Goal: Task Accomplishment & Management: Complete application form

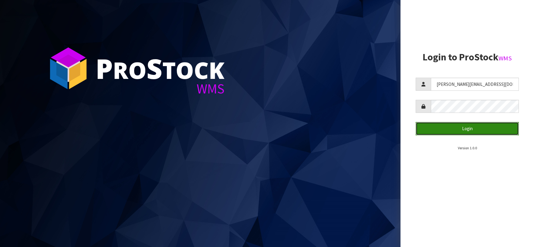
click at [466, 128] on button "Login" at bounding box center [466, 128] width 103 height 13
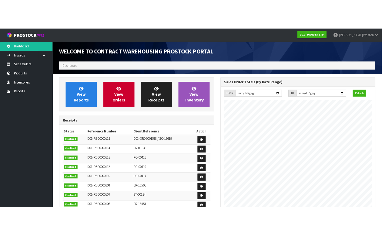
scroll to position [257, 150]
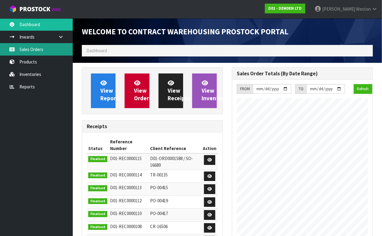
click at [36, 48] on link "Sales Orders" at bounding box center [36, 49] width 73 height 12
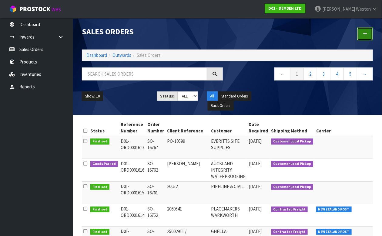
click at [365, 33] on icon at bounding box center [365, 34] width 4 height 5
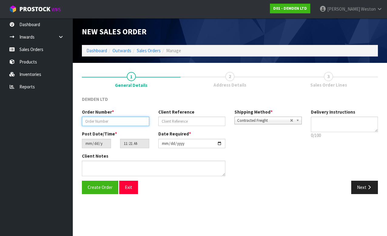
click at [118, 122] on input "text" at bounding box center [115, 120] width 67 height 9
click at [89, 122] on input "SO16772" at bounding box center [115, 120] width 67 height 9
type input "SO-16772"
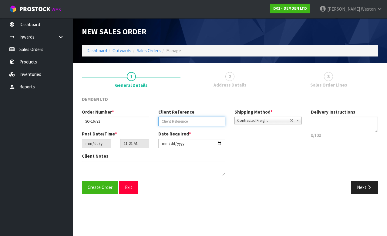
click at [193, 122] on input "text" at bounding box center [191, 120] width 67 height 9
type input "PHIL"
click at [298, 120] on b at bounding box center [298, 120] width 5 height 7
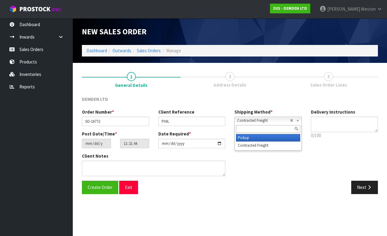
click at [255, 138] on li "Pickup" at bounding box center [268, 138] width 64 height 8
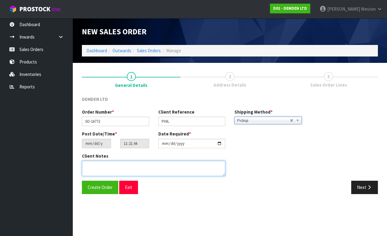
click at [97, 166] on textarea at bounding box center [153, 167] width 143 height 15
type textarea "FOR COLLECTION [DATE]"
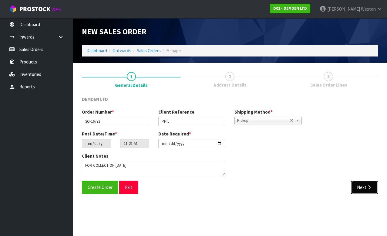
click at [360, 186] on button "Next" at bounding box center [364, 186] width 27 height 13
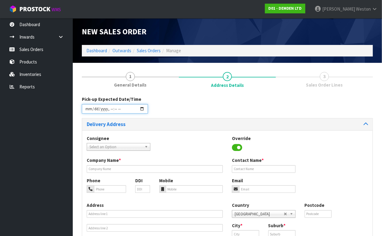
click at [142, 108] on input "datetime-local" at bounding box center [115, 108] width 66 height 9
click at [114, 109] on input "datetime-local" at bounding box center [115, 108] width 66 height 9
type input "[DATE]T11:00"
click at [210, 105] on div "Pick-up Expected Date/Time" at bounding box center [227, 107] width 300 height 22
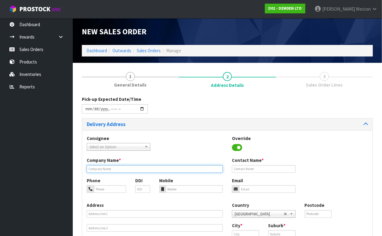
click at [114, 169] on input "text" at bounding box center [155, 169] width 136 height 8
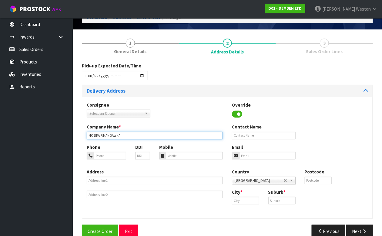
type input "MOBIKAIR MANGAWHAI"
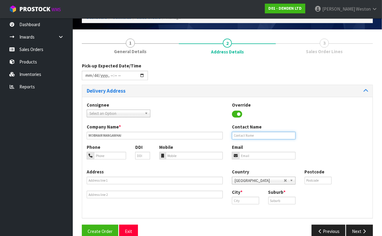
click at [245, 135] on input "text" at bounding box center [264, 136] width 64 height 8
type input "[PERSON_NAME]"
click at [247, 202] on input "text" at bounding box center [245, 200] width 27 height 8
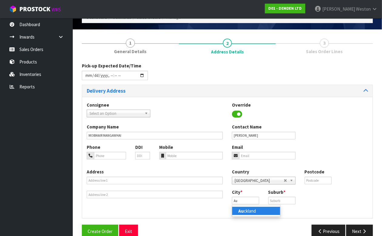
click at [251, 211] on link "Au ckland" at bounding box center [256, 210] width 48 height 8
type input "[GEOGRAPHIC_DATA]"
click at [282, 200] on input "text" at bounding box center [281, 200] width 27 height 8
type input "EAST TAMAKI"
click at [313, 196] on div "City * [GEOGRAPHIC_DATA] Suburb * [GEOGRAPHIC_DATA]" at bounding box center [299, 199] width 145 height 20
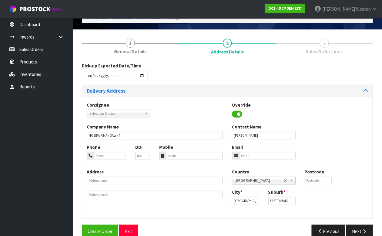
scroll to position [44, 0]
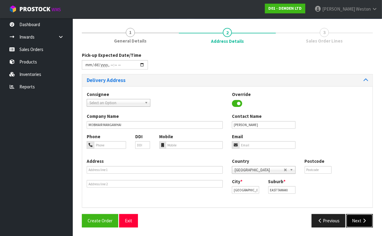
click at [356, 218] on button "Next" at bounding box center [359, 220] width 27 height 13
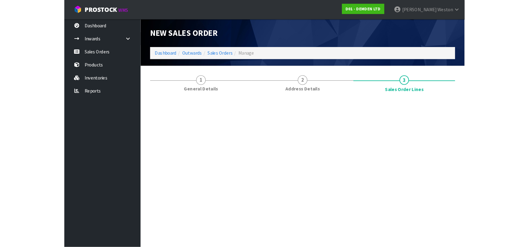
scroll to position [0, 0]
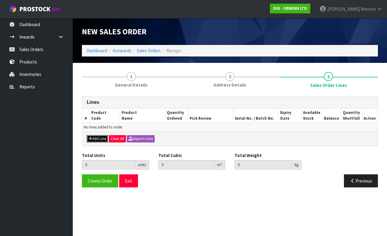
click at [98, 139] on button "Add Line" at bounding box center [97, 138] width 21 height 7
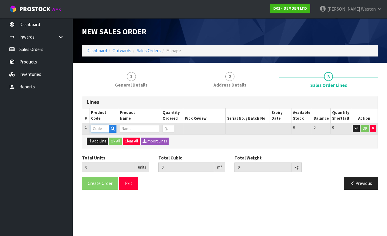
click at [99, 129] on input "text" at bounding box center [100, 129] width 18 height 8
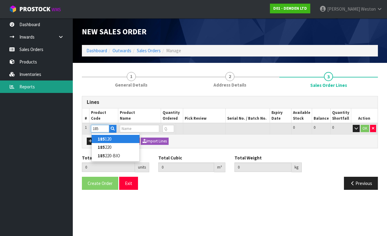
type input "185"
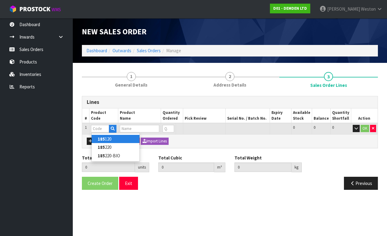
click at [212, 188] on div "Create Order Exit" at bounding box center [153, 182] width 152 height 13
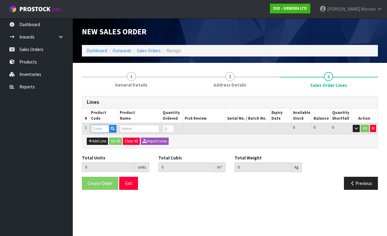
click at [100, 129] on input "text" at bounding box center [100, 129] width 18 height 8
click at [113, 128] on icon "button" at bounding box center [113, 128] width 4 height 4
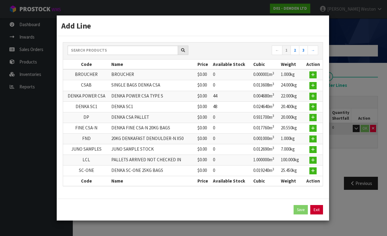
click at [317, 209] on link "Exit" at bounding box center [316, 210] width 13 height 10
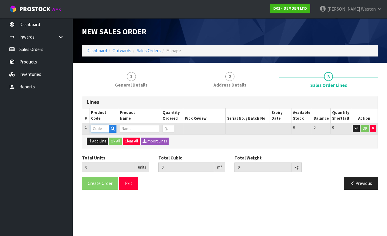
click at [99, 127] on input "text" at bounding box center [100, 129] width 18 height 8
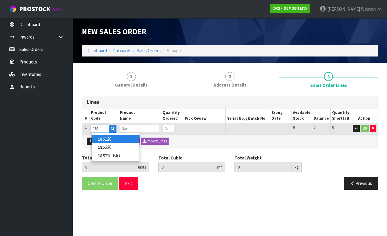
type input "185"
click at [109, 138] on link "185 120" at bounding box center [116, 139] width 48 height 8
type input "185120"
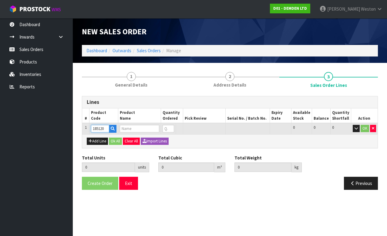
type input "0.000000"
type input "0.000"
type input "XYPEX MEGA MIX 1"
type input "0"
type input "1"
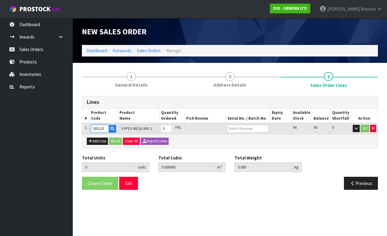
type input "0.0369"
type input "20.3"
type input "1"
click at [172, 127] on input "1" at bounding box center [166, 129] width 11 height 8
type input "2"
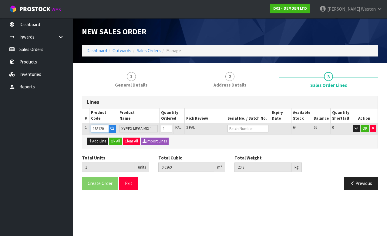
type input "0.0738"
type input "40.6"
type input "2"
click at [172, 127] on input "2" at bounding box center [166, 129] width 11 height 8
type input "3"
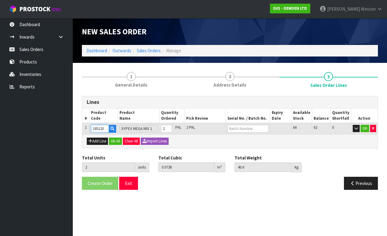
type input "0.1107"
type input "60.9"
type input "3"
click at [172, 127] on input "3" at bounding box center [166, 129] width 11 height 8
type input "4"
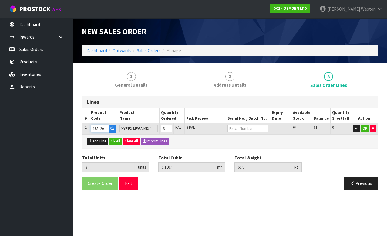
type input "0.1476"
type input "81.2"
type input "4"
click at [172, 127] on input "4" at bounding box center [166, 129] width 11 height 8
type input "5"
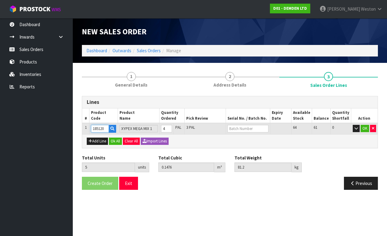
type input "0.1845"
type input "101.5"
type input "5"
click at [172, 127] on input "5" at bounding box center [166, 129] width 11 height 8
type input "6"
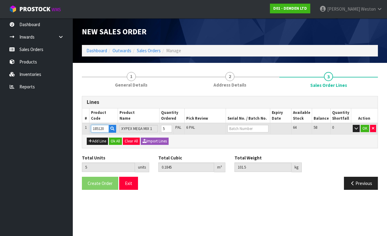
type input "0.2214"
type input "121.8"
type input "6"
click at [172, 127] on input "6" at bounding box center [166, 129] width 11 height 8
click at [249, 128] on input "text" at bounding box center [247, 129] width 41 height 8
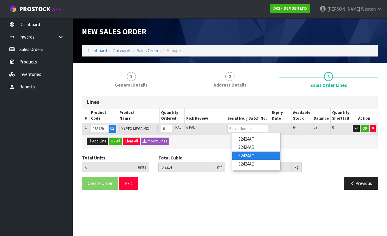
click at [245, 154] on link "32424AC" at bounding box center [256, 155] width 48 height 8
type input "32424AC"
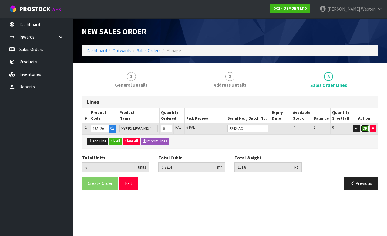
click at [364, 128] on button "OK" at bounding box center [364, 128] width 8 height 7
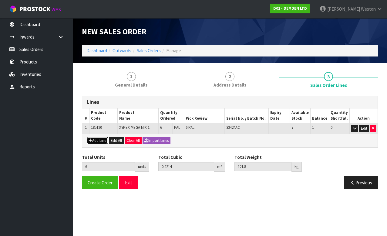
click at [100, 139] on button "Add Line" at bounding box center [97, 140] width 21 height 7
type input "0"
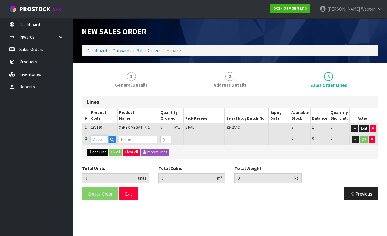
click at [100, 139] on input "text" at bounding box center [100, 140] width 18 height 8
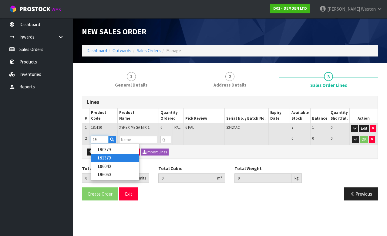
type input "19"
click at [106, 156] on link "19 1379" at bounding box center [115, 157] width 48 height 8
type input "191379"
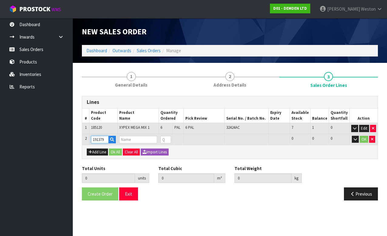
type input "6"
type input "0.2214"
type input "121.8"
type input "XYCRYLIC ADMIX 3.79L"
type input "0"
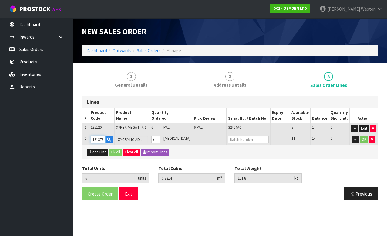
type input "7"
type input "0.229088"
type input "125.8"
type input "1"
click at [160, 137] on input "1" at bounding box center [155, 140] width 9 height 8
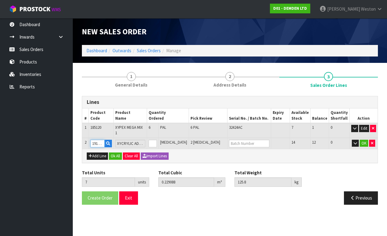
type input "8"
type input "0.236776"
type input "129.8"
type input "2"
click at [157, 139] on input "2" at bounding box center [153, 143] width 8 height 8
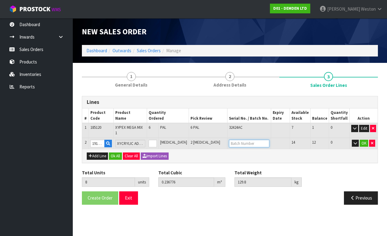
click at [242, 139] on input "text" at bounding box center [249, 143] width 40 height 8
click at [246, 149] on link "203864" at bounding box center [255, 149] width 48 height 8
type input "203864"
click at [364, 139] on button "OK" at bounding box center [364, 142] width 8 height 7
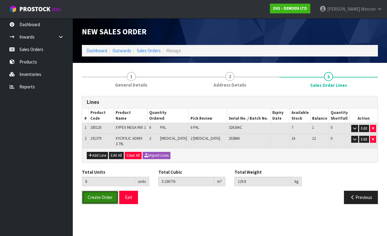
click at [99, 194] on span "Create Order" at bounding box center [100, 197] width 25 height 6
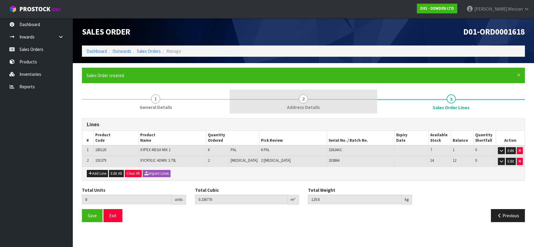
click at [302, 99] on span "2" at bounding box center [303, 98] width 9 height 9
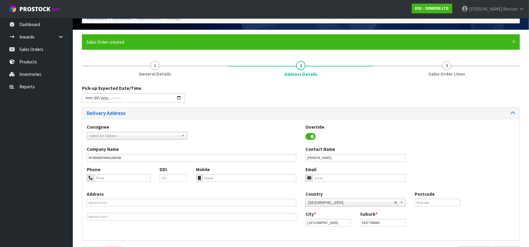
scroll to position [55, 0]
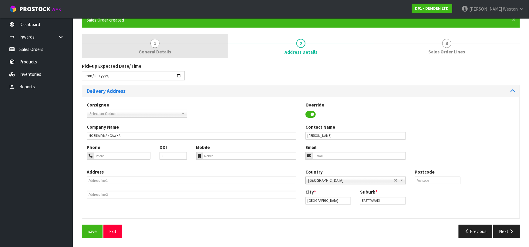
click at [152, 43] on span "1" at bounding box center [154, 43] width 9 height 9
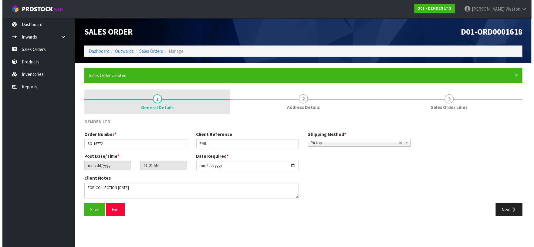
scroll to position [0, 0]
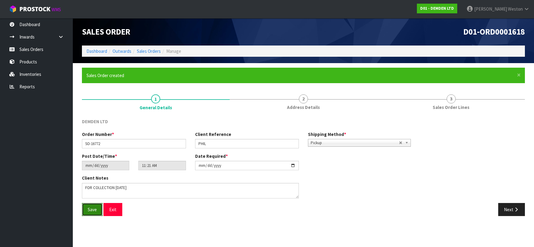
click at [93, 209] on span "Save" at bounding box center [92, 209] width 9 height 6
click at [112, 208] on button "Exit" at bounding box center [112, 209] width 19 height 13
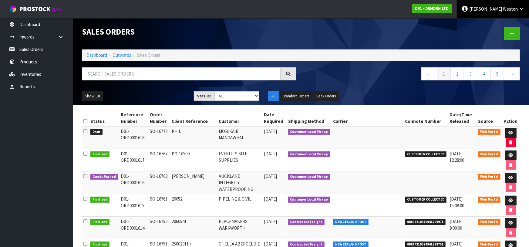
click at [502, 9] on span "[PERSON_NAME]" at bounding box center [485, 9] width 33 height 6
click at [499, 23] on link "Logout" at bounding box center [504, 24] width 48 height 8
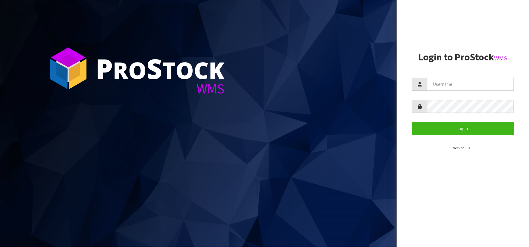
type input "[PERSON_NAME][EMAIL_ADDRESS][DOMAIN_NAME]"
